Goal: Navigation & Orientation: Understand site structure

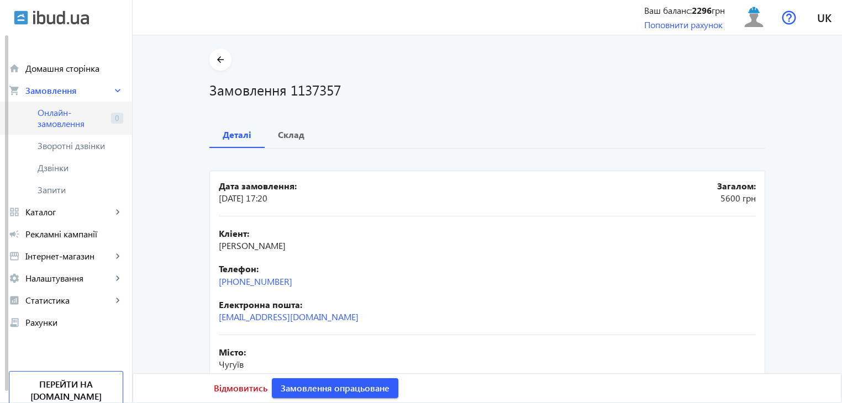
click at [66, 115] on span "Онлайн-замовлення" at bounding box center [72, 118] width 69 height 22
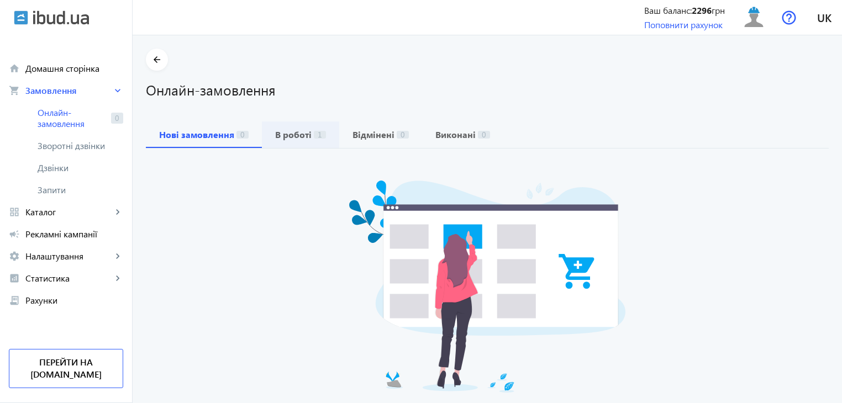
click at [286, 145] on span "В роботі 1" at bounding box center [300, 135] width 51 height 27
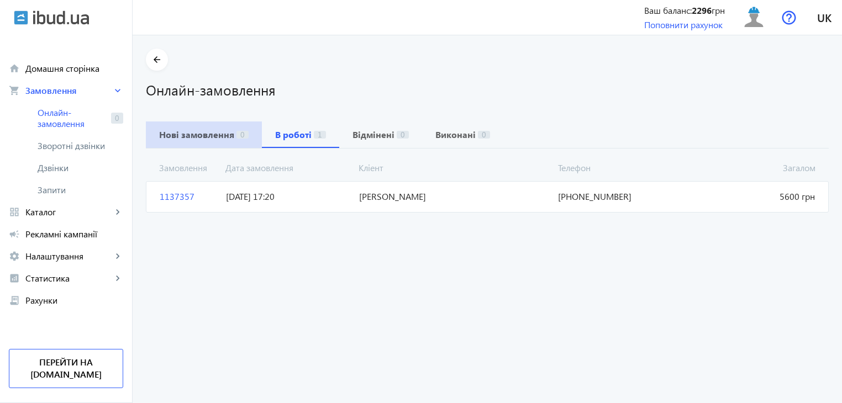
click at [229, 131] on span "Нові замовлення 0" at bounding box center [203, 134] width 89 height 9
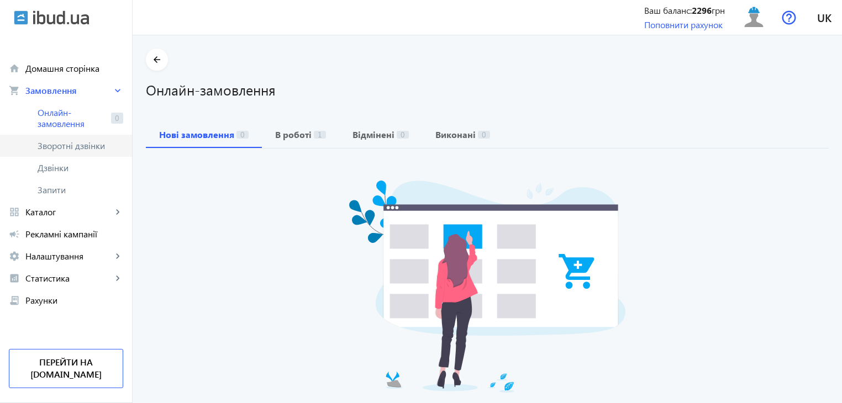
click at [89, 141] on span "Зворотні дзвінки" at bounding box center [74, 145] width 73 height 11
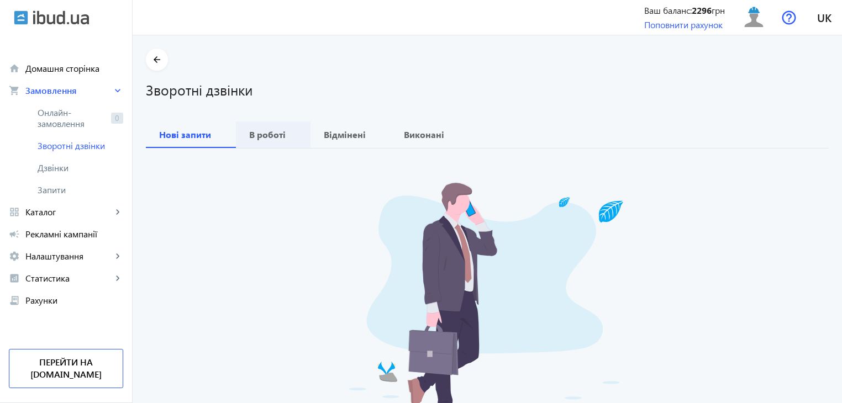
click at [276, 143] on span "В роботі" at bounding box center [273, 135] width 48 height 27
click at [326, 141] on span "Відмінені" at bounding box center [351, 135] width 54 height 27
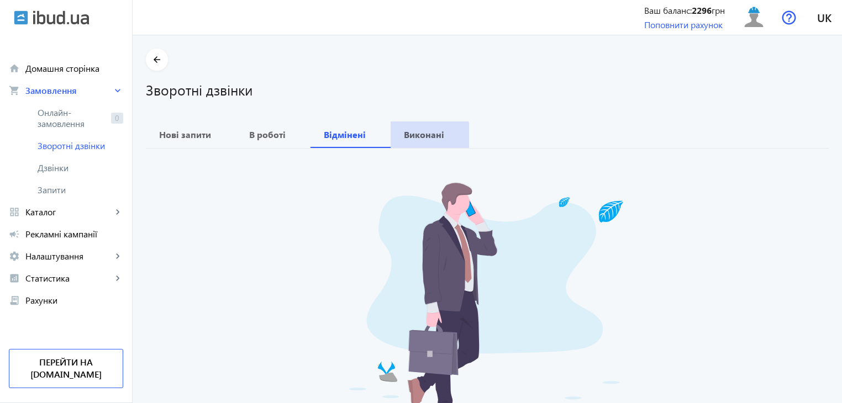
click at [413, 140] on span "Виконані" at bounding box center [430, 135] width 52 height 27
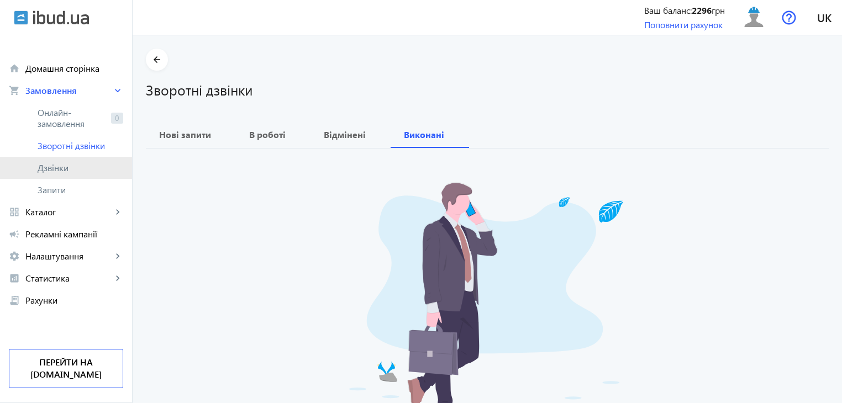
click at [56, 167] on span "Дзвінки" at bounding box center [81, 167] width 86 height 11
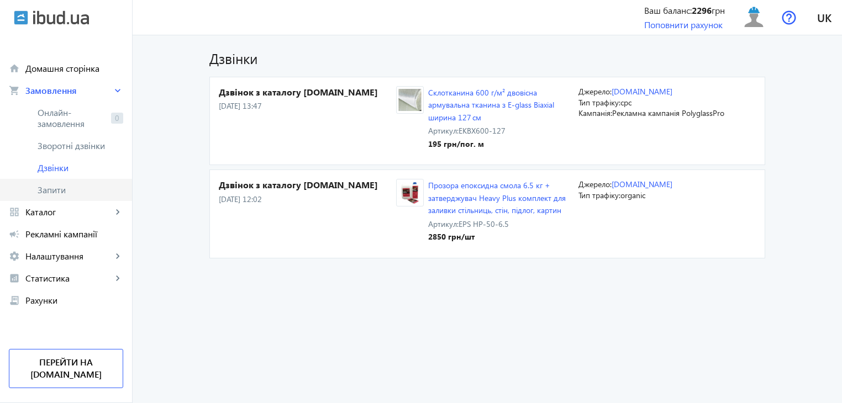
click at [53, 193] on span "Запити" at bounding box center [81, 189] width 86 height 11
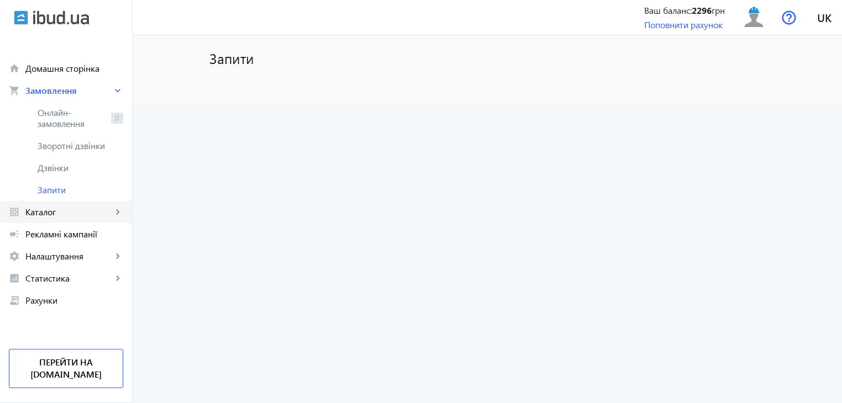
click at [73, 219] on link "grid_view Каталог keyboard_arrow_right" at bounding box center [66, 212] width 132 height 22
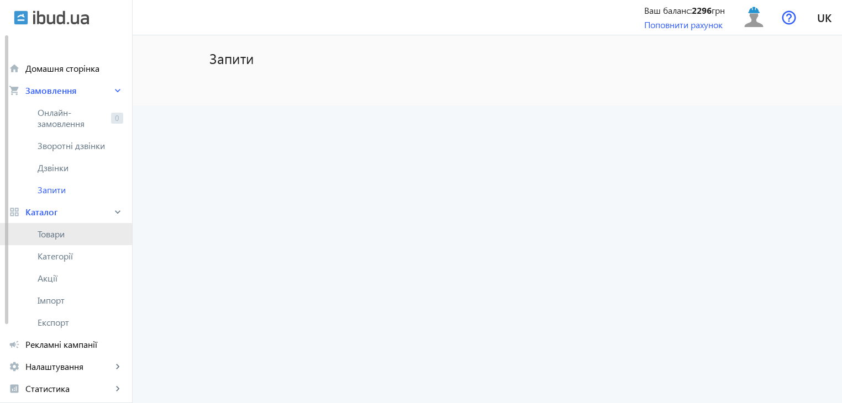
click at [78, 234] on span "Товари" at bounding box center [81, 234] width 86 height 11
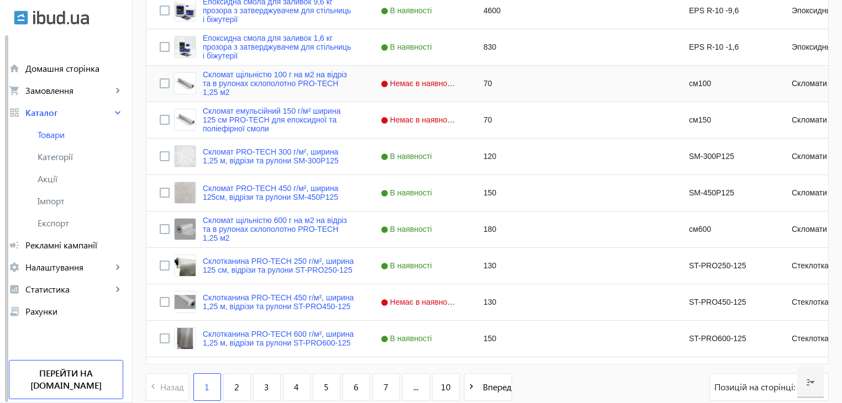
scroll to position [1050, 0]
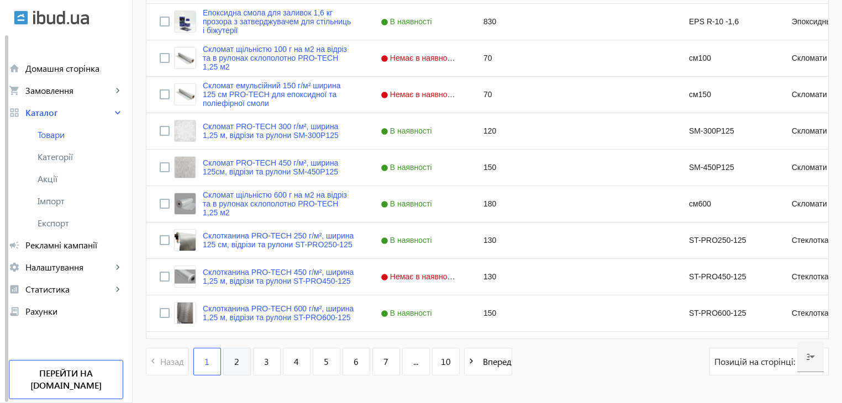
click at [237, 361] on link "2" at bounding box center [237, 362] width 28 height 28
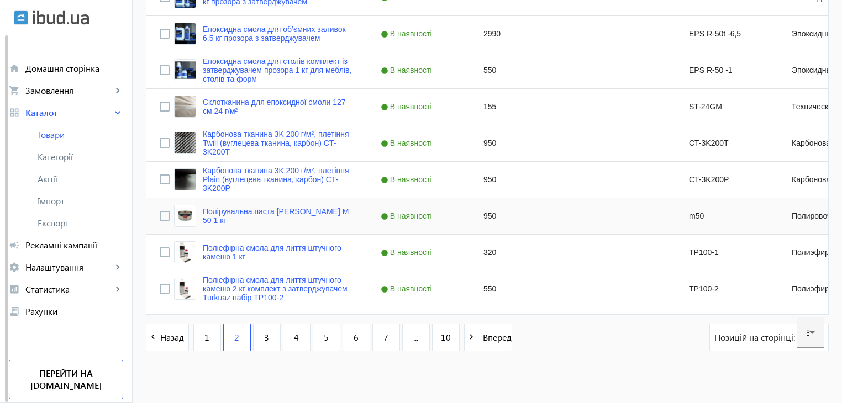
scroll to position [1083, 0]
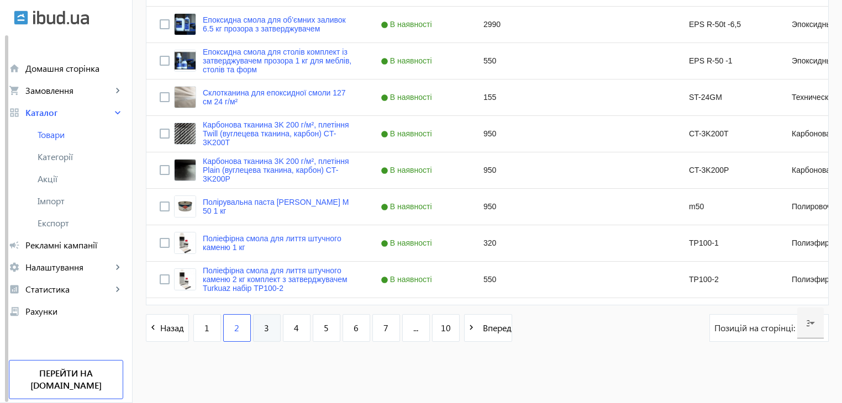
click at [268, 335] on link "3" at bounding box center [267, 328] width 28 height 28
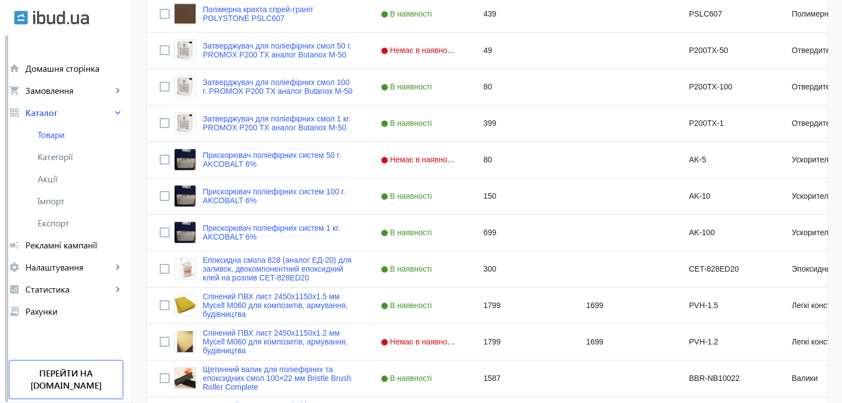
scroll to position [1083, 0]
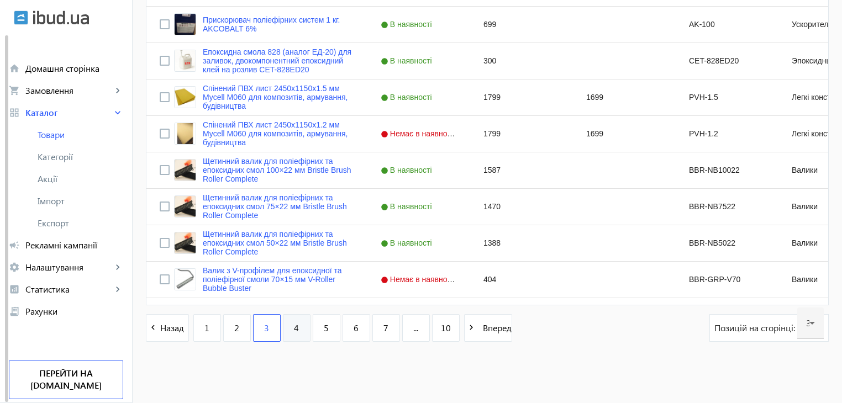
click at [294, 326] on span "4" at bounding box center [296, 328] width 5 height 12
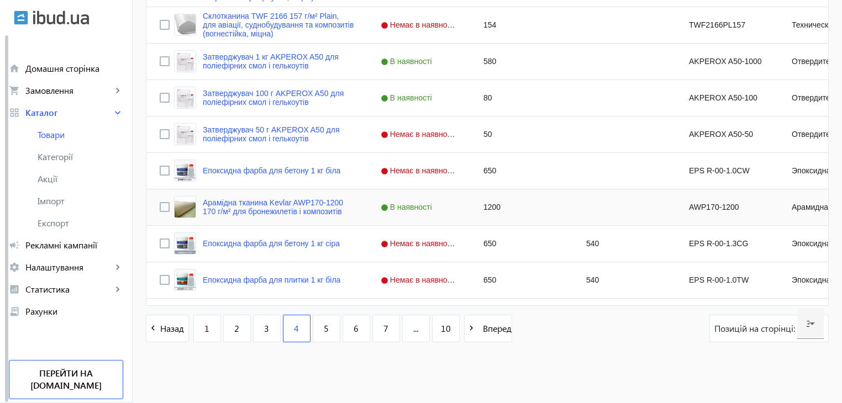
scroll to position [1083, 0]
click at [333, 330] on link "5" at bounding box center [327, 328] width 28 height 28
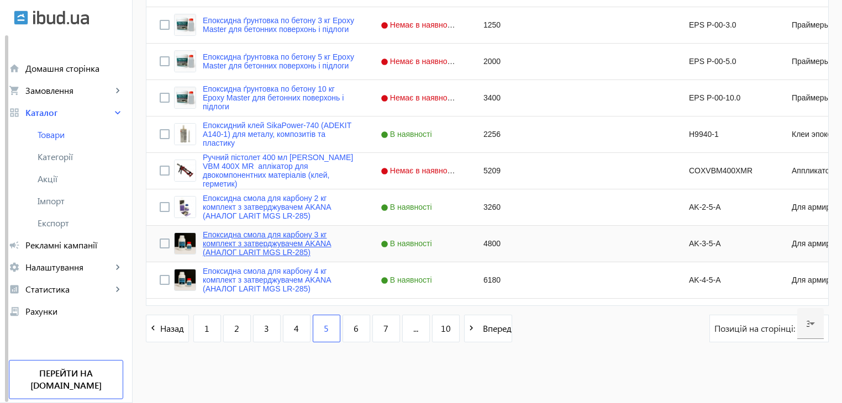
scroll to position [1083, 0]
click at [354, 327] on span "6" at bounding box center [356, 328] width 5 height 12
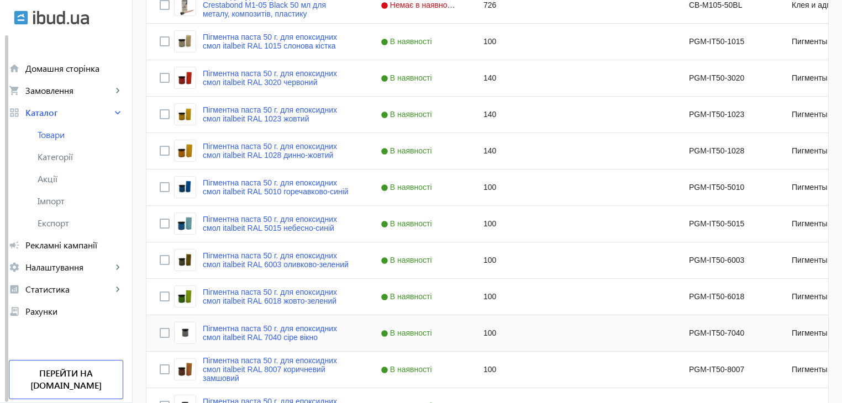
scroll to position [1083, 0]
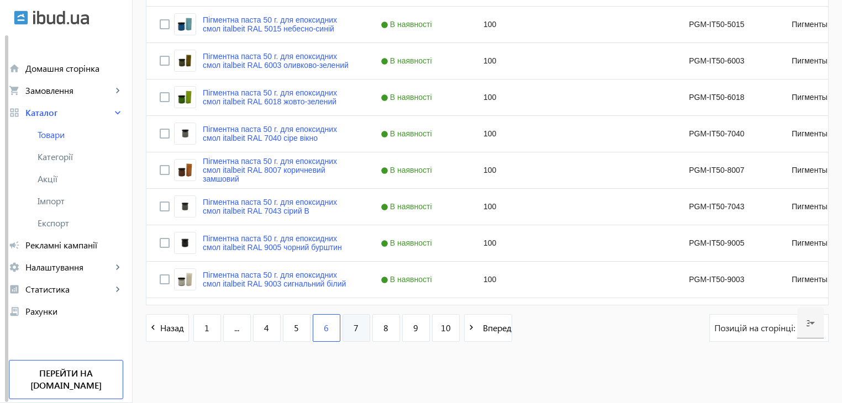
click at [356, 325] on link "7" at bounding box center [356, 328] width 28 height 28
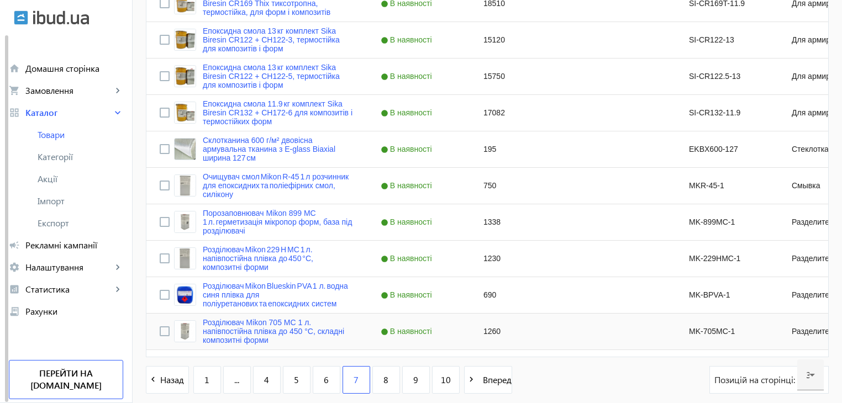
scroll to position [1083, 0]
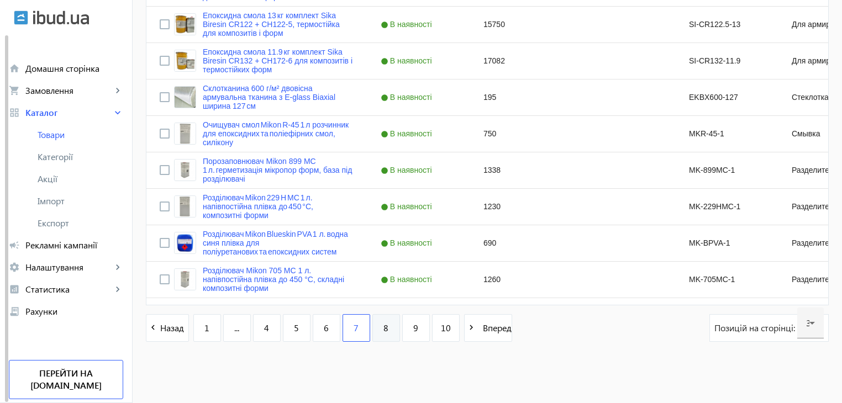
click at [372, 326] on link "8" at bounding box center [386, 328] width 28 height 28
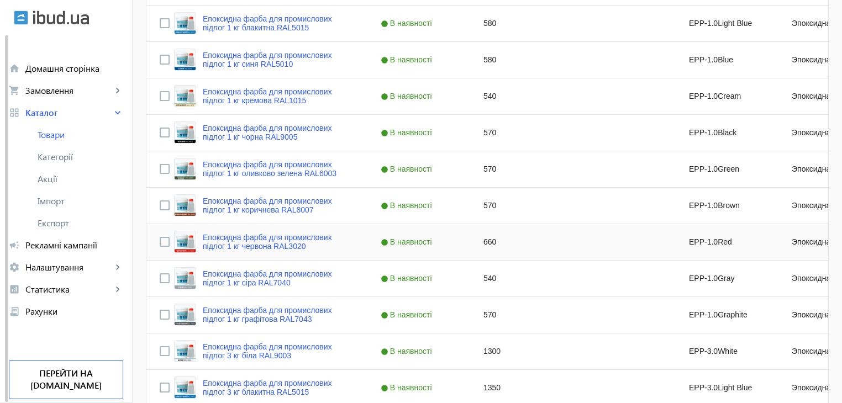
scroll to position [1050, 0]
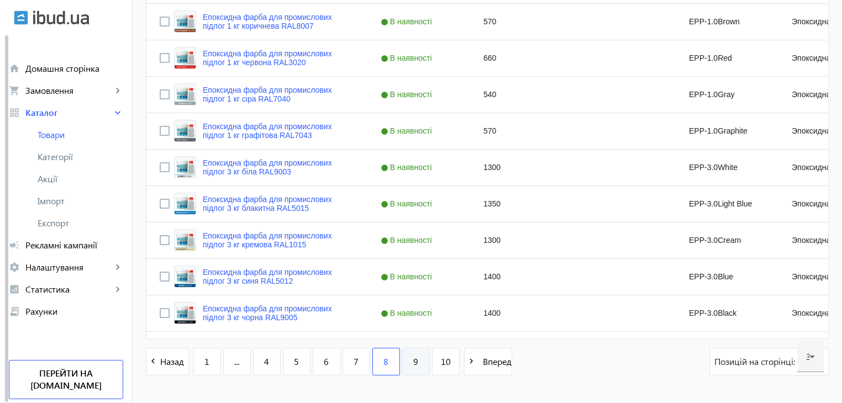
click at [404, 361] on link "9" at bounding box center [416, 362] width 28 height 28
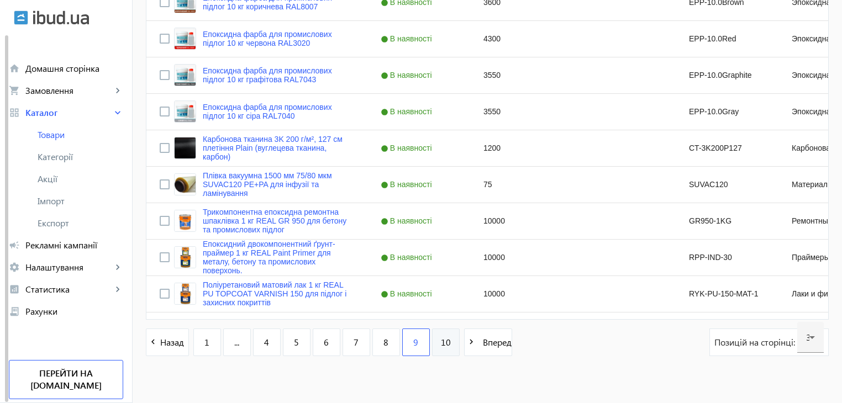
scroll to position [1083, 0]
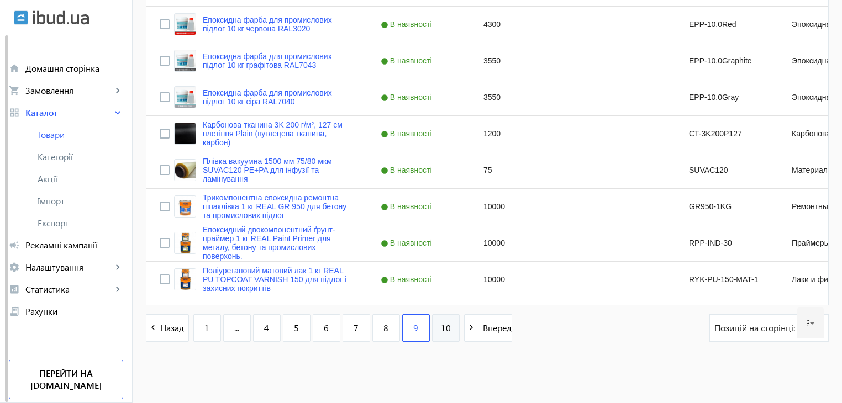
click at [437, 335] on link "10" at bounding box center [446, 328] width 28 height 28
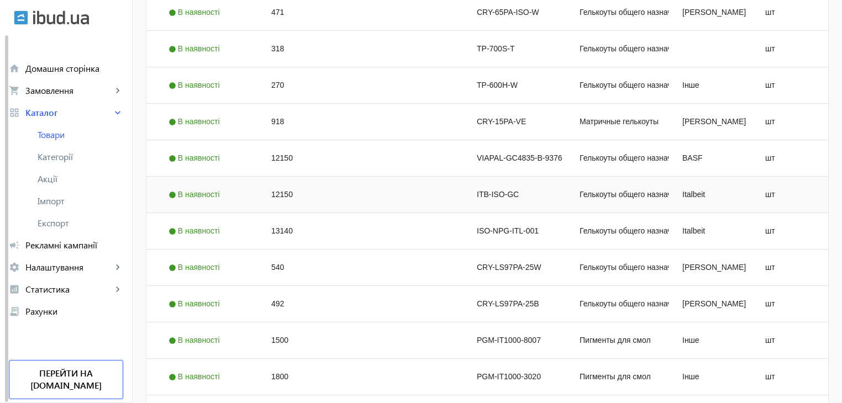
scroll to position [698, 0]
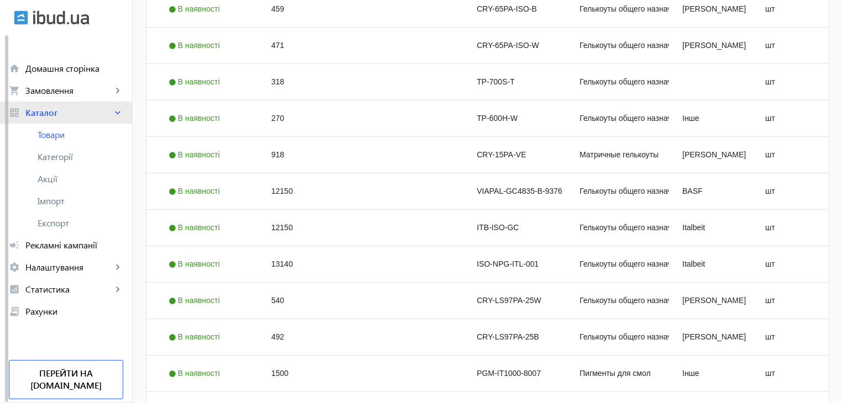
click at [46, 109] on span "Каталог" at bounding box center [68, 112] width 87 height 11
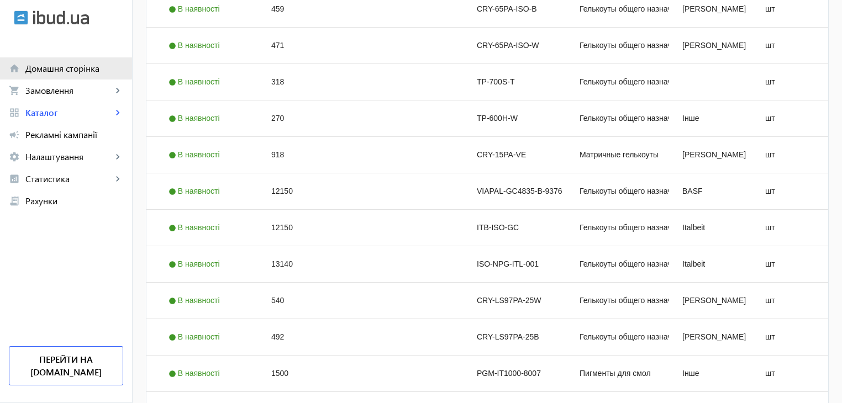
click at [55, 66] on span "Домашня сторінка" at bounding box center [74, 68] width 98 height 11
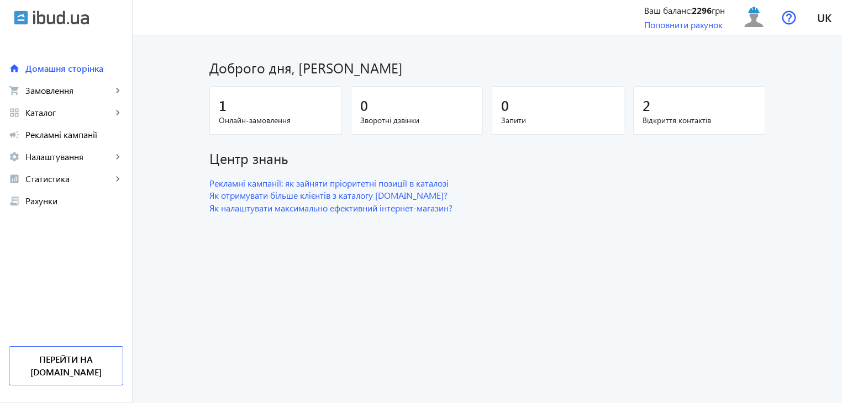
click at [689, 123] on span "Відкриття контактів" at bounding box center [699, 120] width 114 height 11
click at [161, 239] on dashboard "Доброго дня, [PERSON_NAME] 1 Онлайн-замовлення 0 Зворотні дзвінки 0 Запити 2 Ві…" at bounding box center [487, 219] width 709 height 368
